Goal: Information Seeking & Learning: Learn about a topic

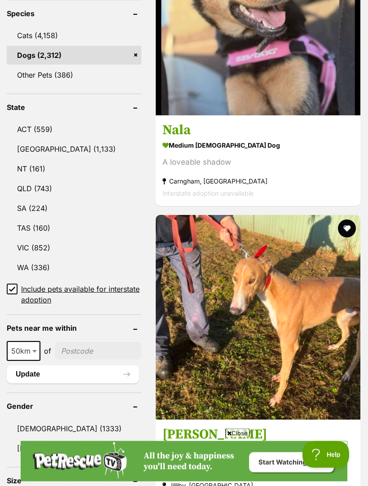
scroll to position [472, 0]
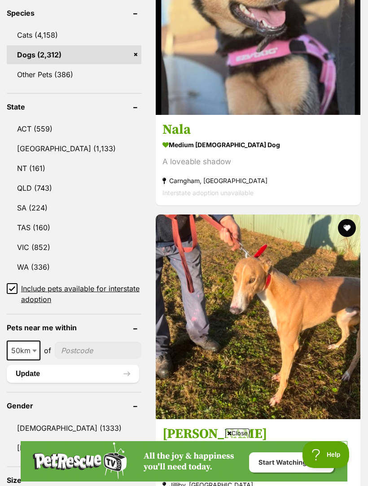
click at [39, 139] on link "[GEOGRAPHIC_DATA] (1,133)" at bounding box center [74, 148] width 135 height 19
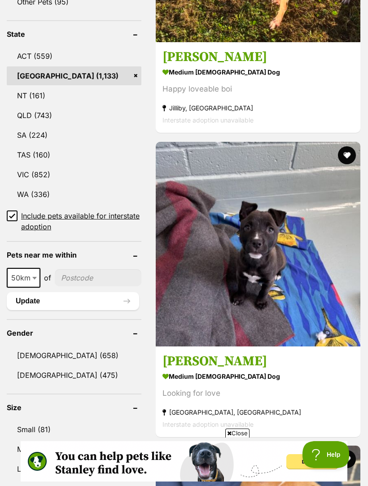
click at [41, 366] on link "[DEMOGRAPHIC_DATA] (475)" at bounding box center [74, 375] width 135 height 19
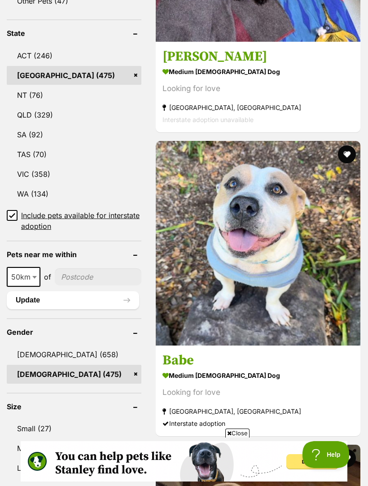
click at [33, 419] on link "Small (27)" at bounding box center [74, 428] width 135 height 19
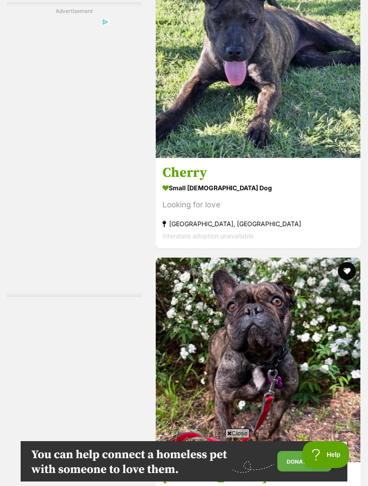
scroll to position [2750, 0]
